Goal: Task Accomplishment & Management: Manage account settings

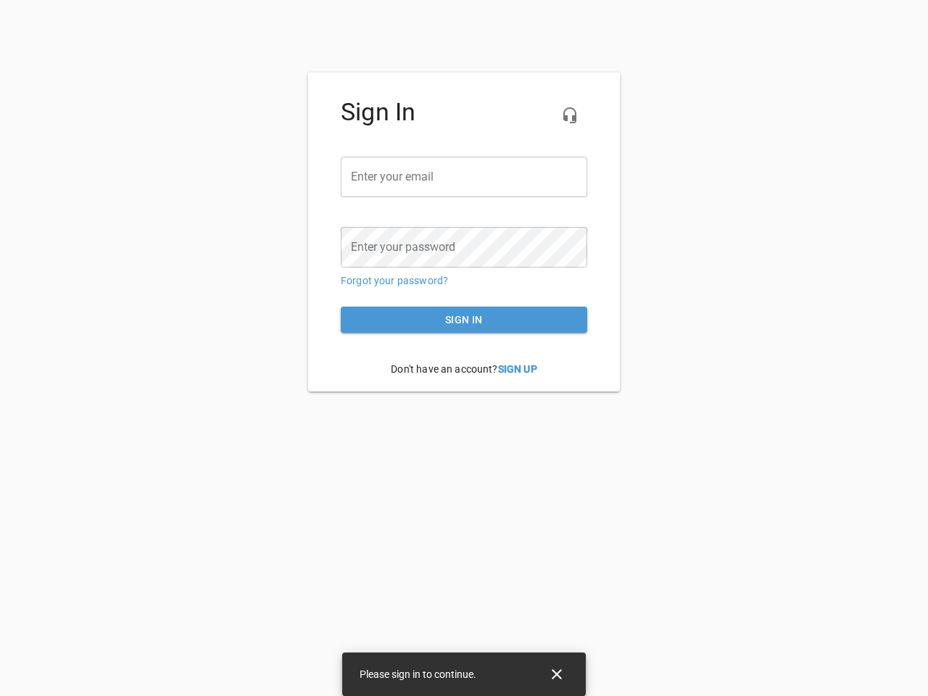
click at [570, 115] on icon "button" at bounding box center [569, 115] width 17 height 17
click at [464, 177] on input "email" at bounding box center [464, 177] width 246 height 41
click at [557, 674] on icon "Close" at bounding box center [557, 674] width 10 height 10
